Goal: Check status: Check status

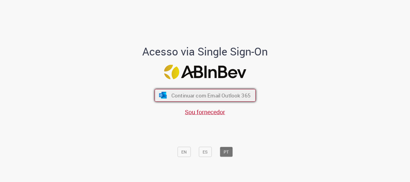
click at [211, 97] on span "Continuar com Email Outlook 365" at bounding box center [210, 95] width 79 height 7
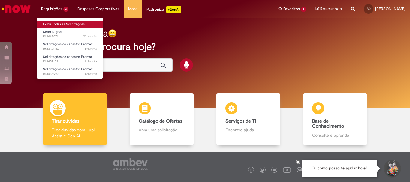
click at [57, 22] on link "Exibir Todas as Solicitações" at bounding box center [70, 24] width 66 height 7
click at [56, 8] on li "Requisições 4 Exibir Todas as Solicitações Setor Digital 22h atrás 22 horas atr…" at bounding box center [55, 9] width 36 height 18
click at [54, 25] on link "Exibir Todas as Solicitações" at bounding box center [70, 24] width 66 height 7
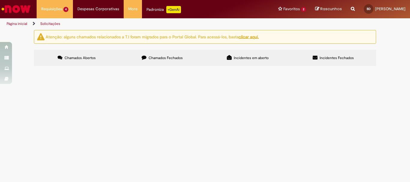
click at [0, 0] on span "reativação do cadastro promax" at bounding box center [0, 0] width 0 height 0
click at [0, 0] on td "reativação do cadastro promax" at bounding box center [0, 0] width 0 height 0
click at [0, 0] on span "reativação do cadastro promax" at bounding box center [0, 0] width 0 height 0
click at [0, 0] on span "Solicitações de cadastro Promax" at bounding box center [0, 0] width 0 height 0
click at [0, 0] on span "reativação do cadastro promax" at bounding box center [0, 0] width 0 height 0
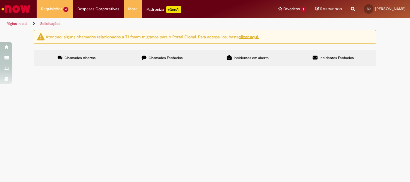
click at [0, 0] on span "reativação de cadastro" at bounding box center [0, 0] width 0 height 0
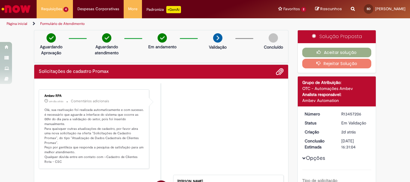
click at [20, 22] on link "Página inicial" at bounding box center [17, 23] width 21 height 5
